Goal: Navigation & Orientation: Understand site structure

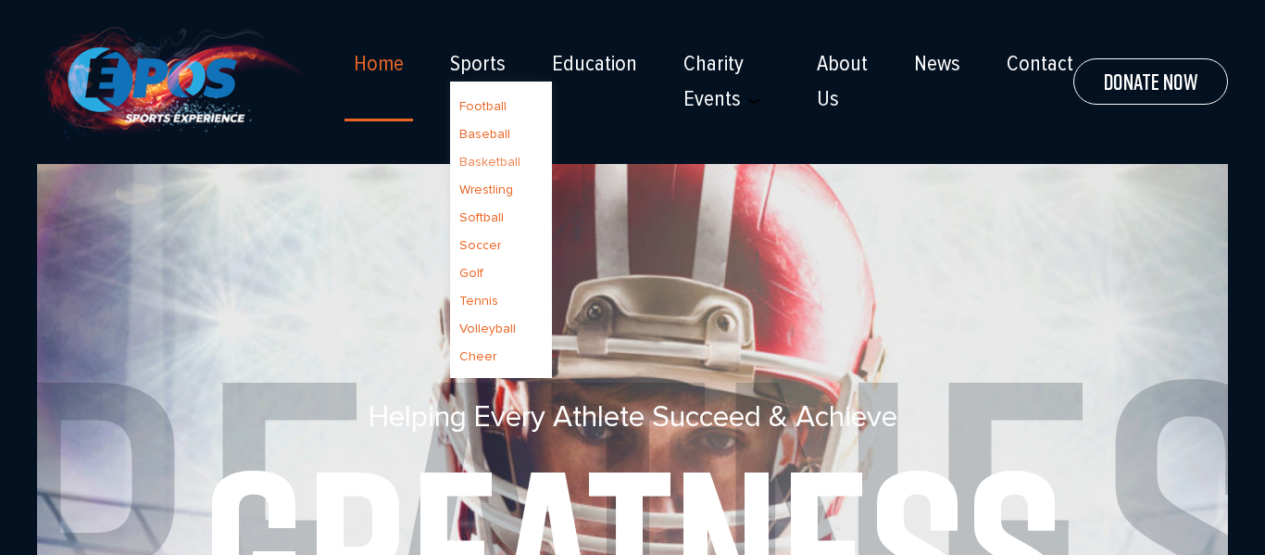
click at [482, 165] on link "Basketball" at bounding box center [489, 162] width 61 height 16
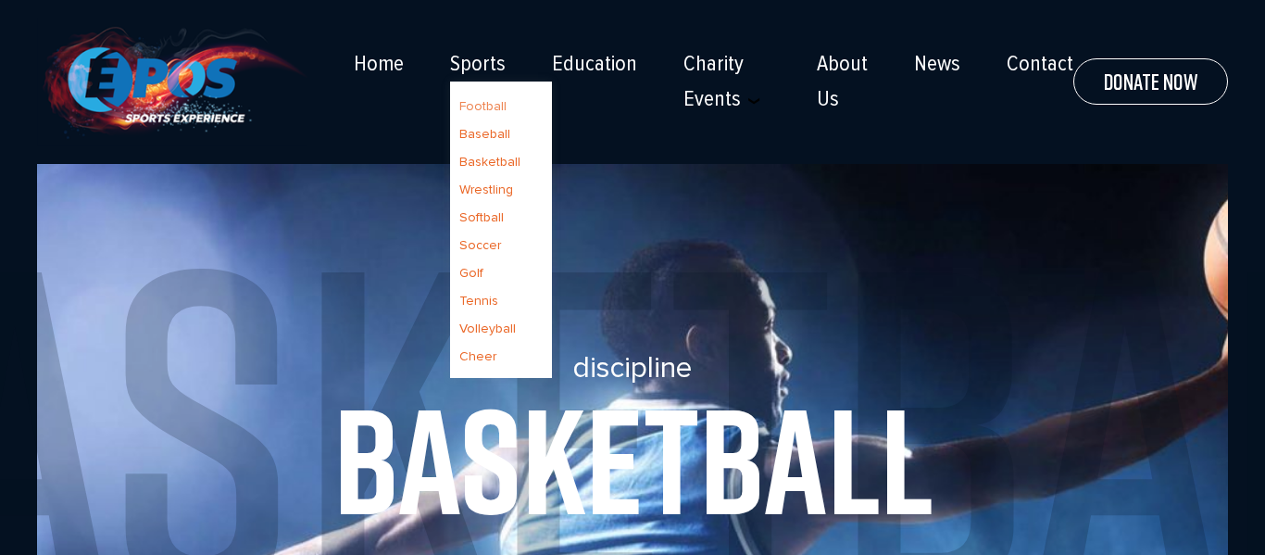
click at [470, 103] on link "Football" at bounding box center [482, 106] width 47 height 16
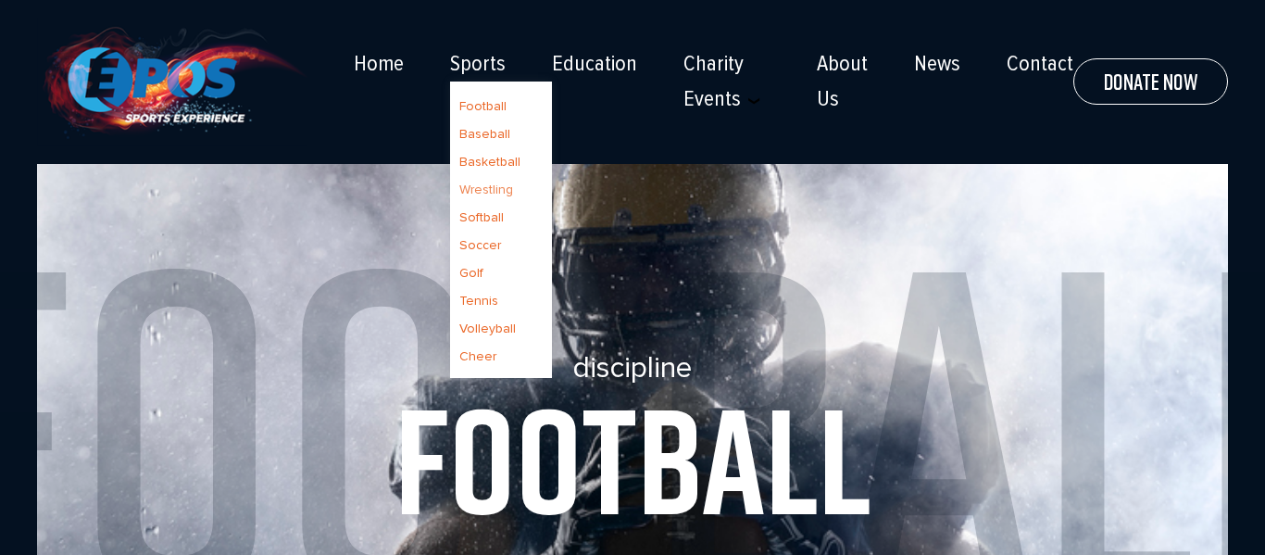
click at [491, 192] on link "Wrestling" at bounding box center [486, 189] width 54 height 16
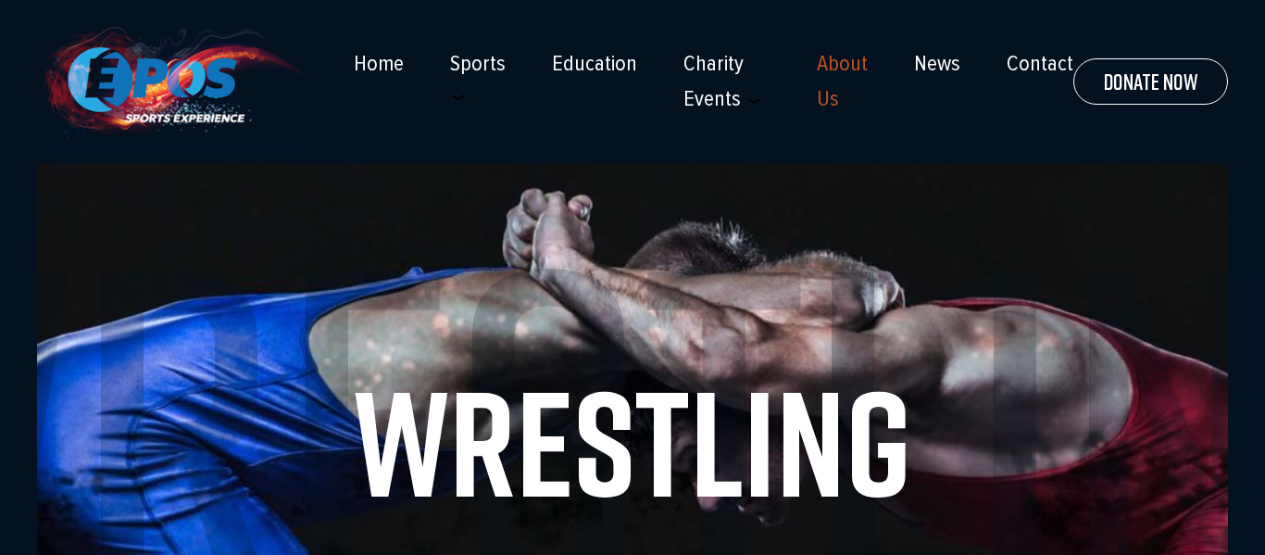
click at [831, 77] on link "About Us" at bounding box center [842, 81] width 51 height 61
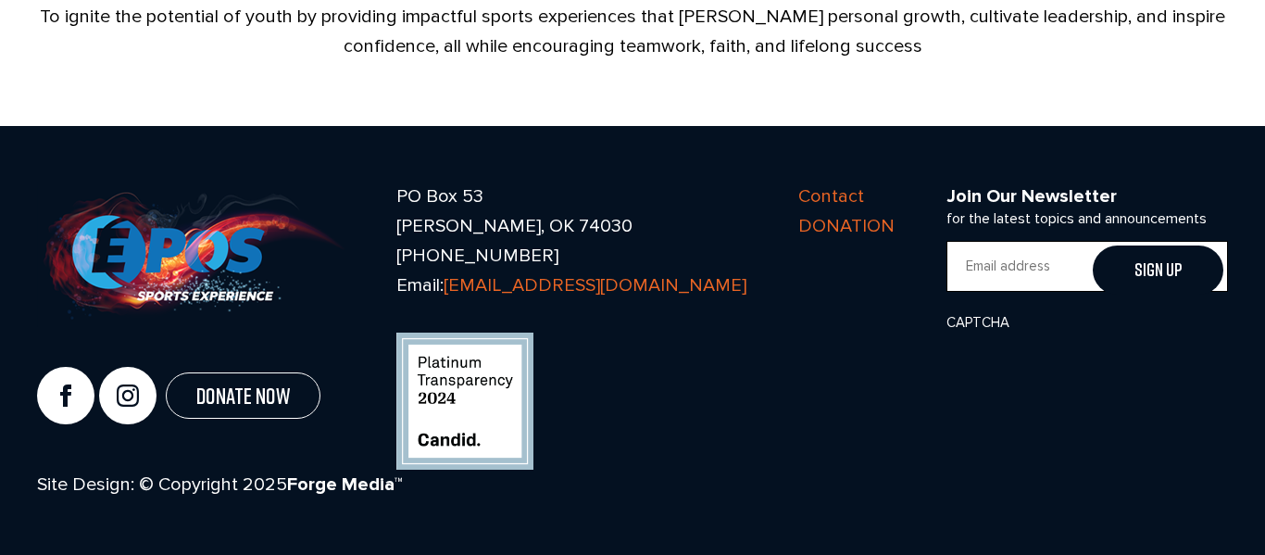
scroll to position [1081, 0]
